Goal: Information Seeking & Learning: Learn about a topic

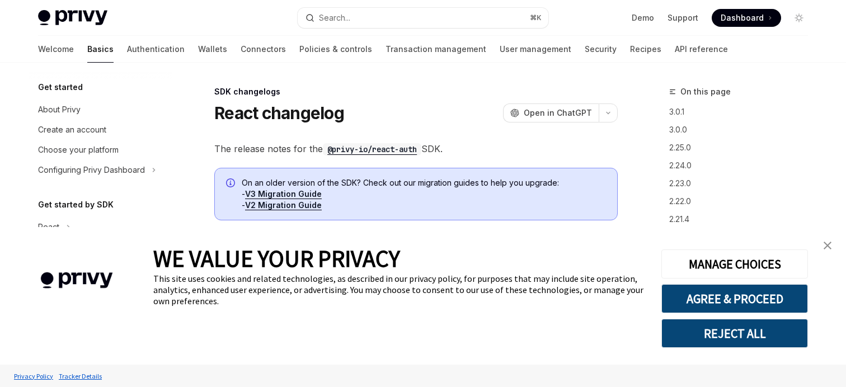
type textarea "*"
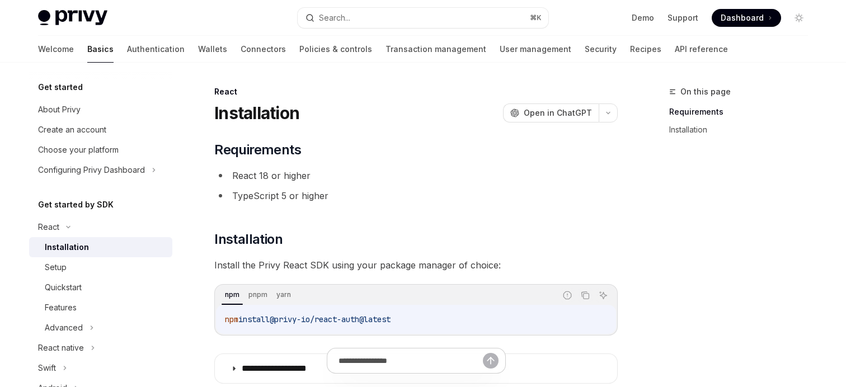
type textarea "*"
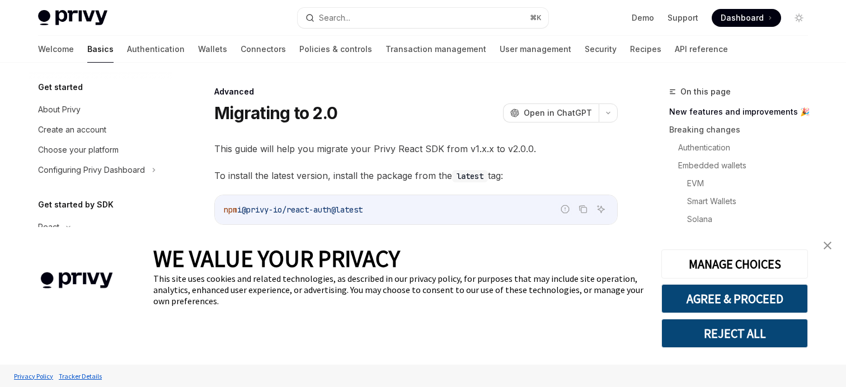
scroll to position [224, 0]
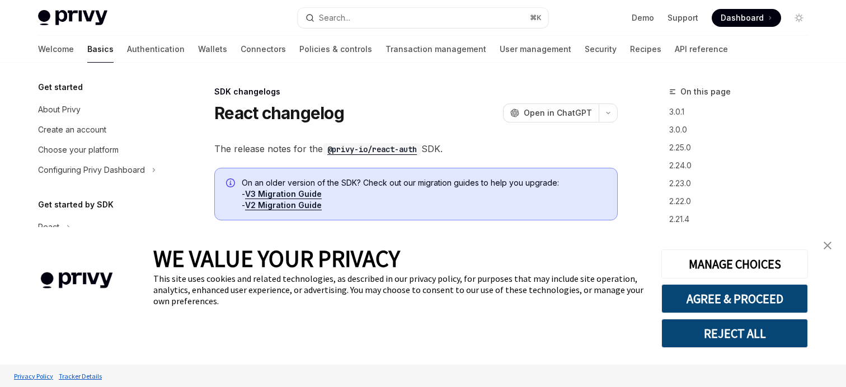
scroll to position [281, 0]
